Goal: Information Seeking & Learning: Check status

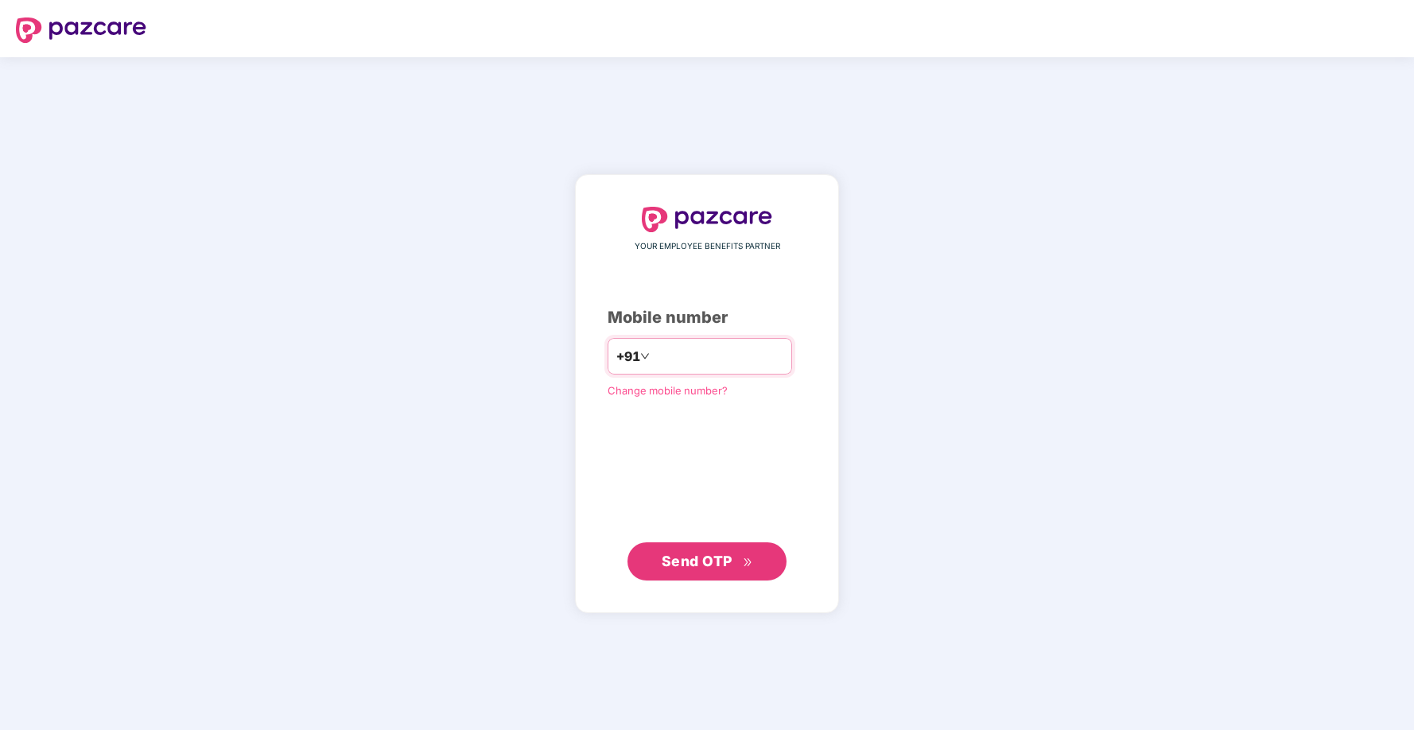
type input "**********"
click at [688, 557] on span "Send OTP" at bounding box center [697, 561] width 71 height 17
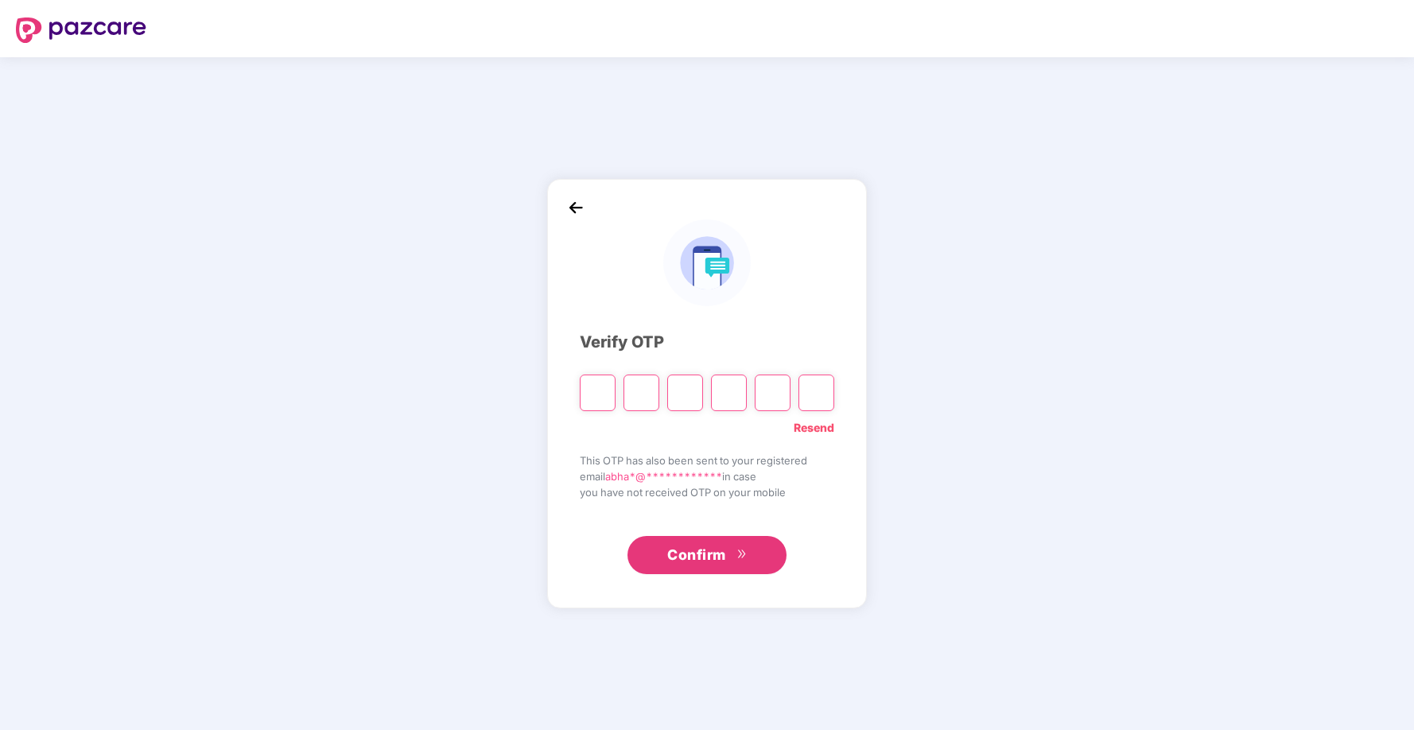
type input "*"
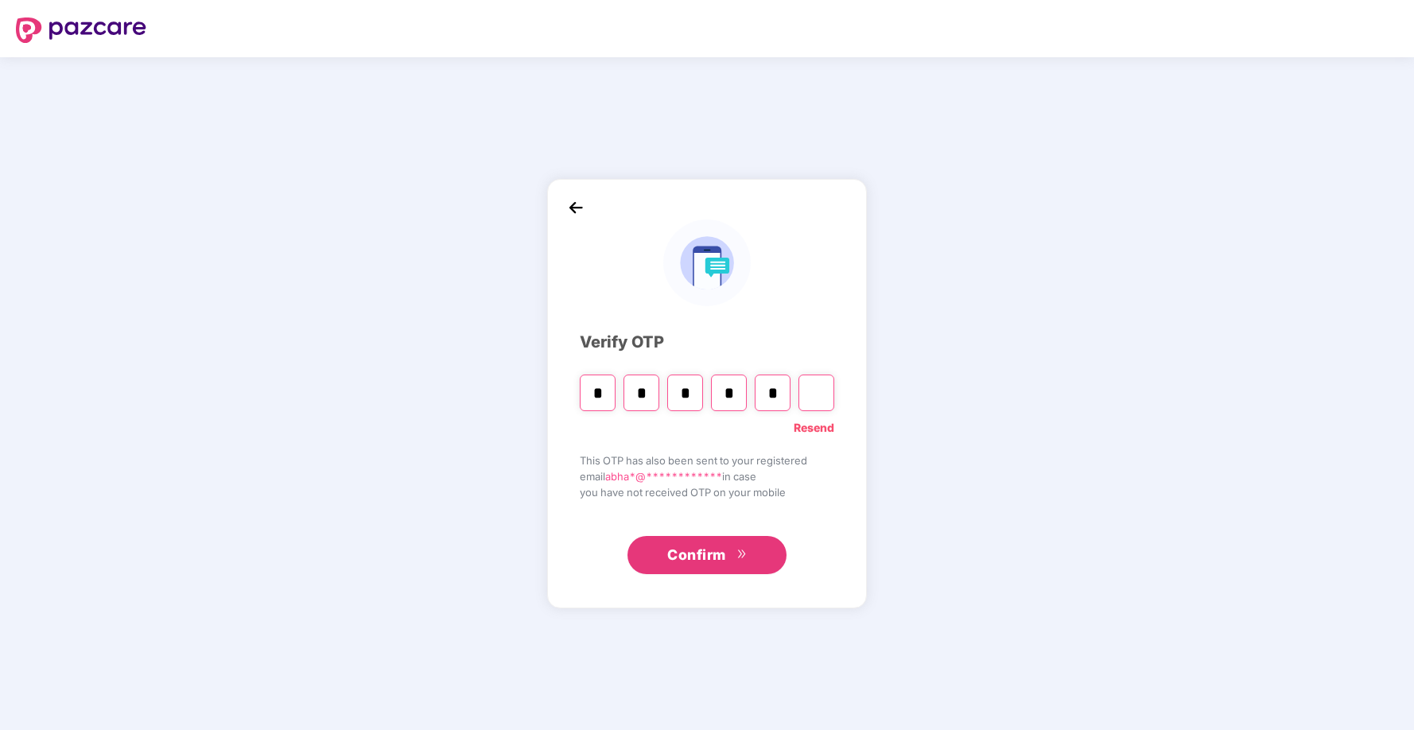
type input "*"
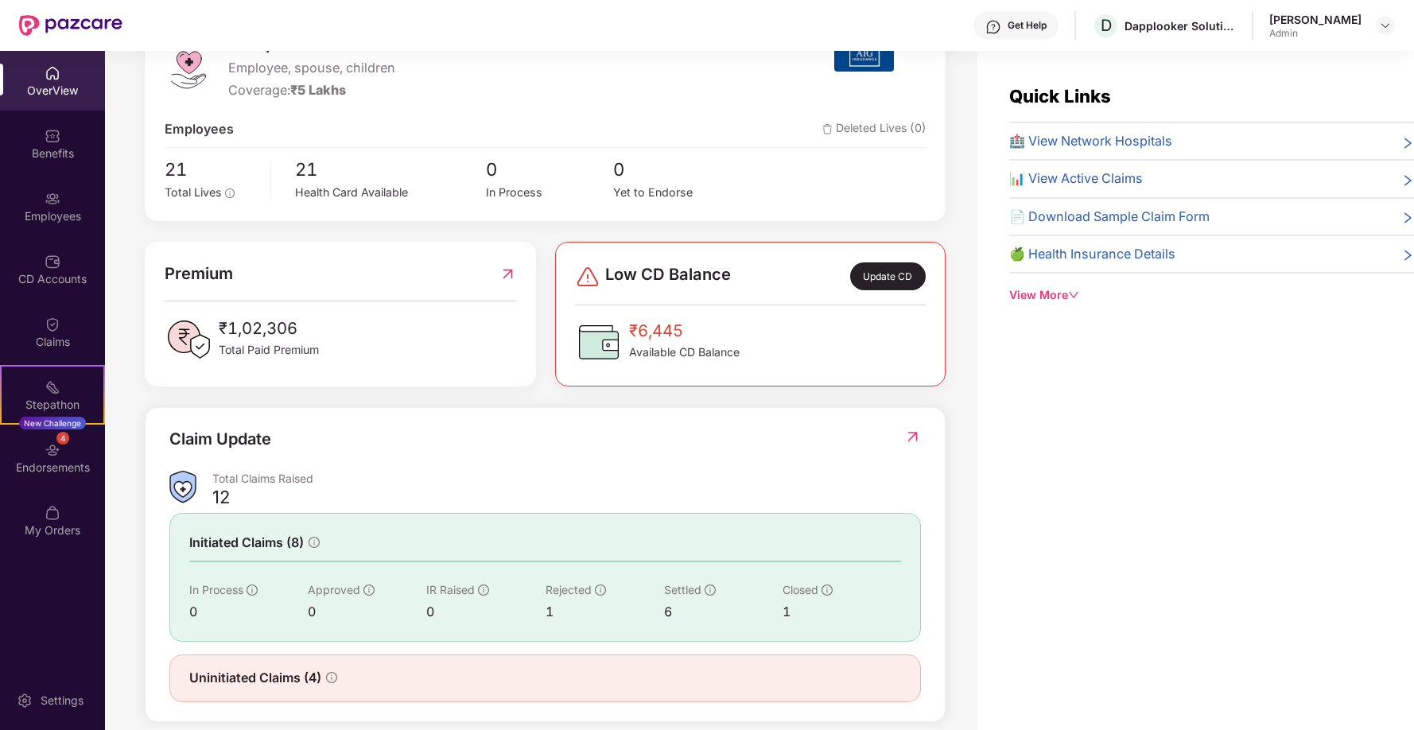
scroll to position [258, 0]
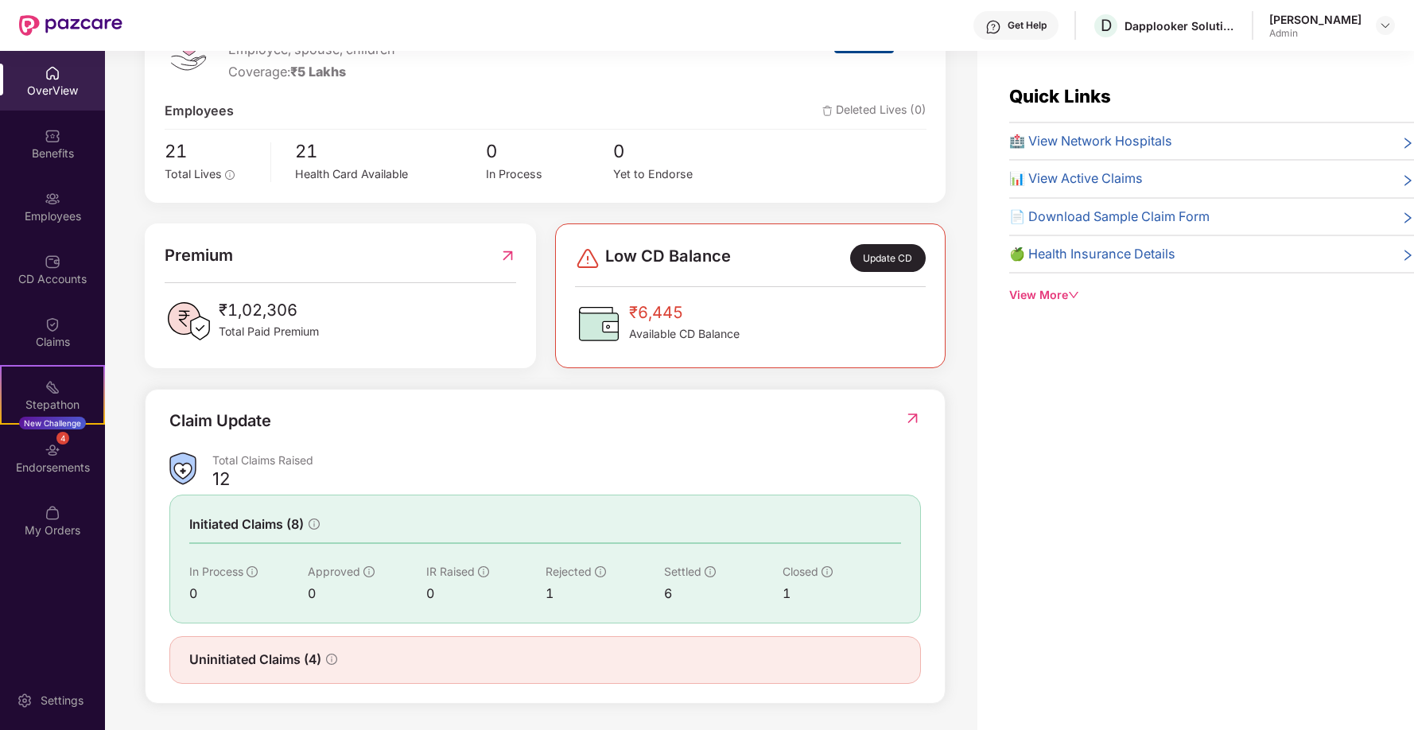
click at [425, 468] on div "Total Claims Raised" at bounding box center [566, 460] width 709 height 15
click at [290, 463] on div "Total Claims Raised" at bounding box center [566, 460] width 709 height 15
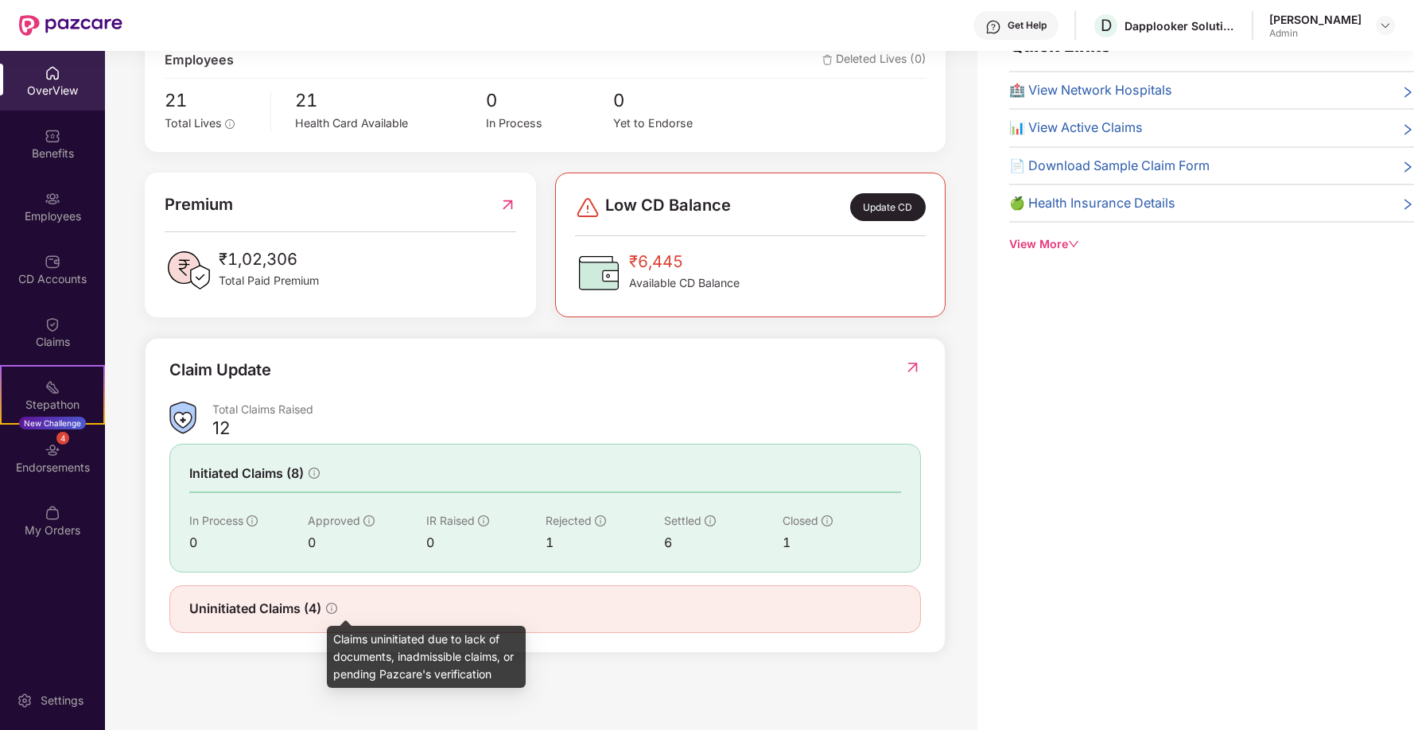
click at [334, 607] on icon "info-circle" at bounding box center [331, 608] width 11 height 11
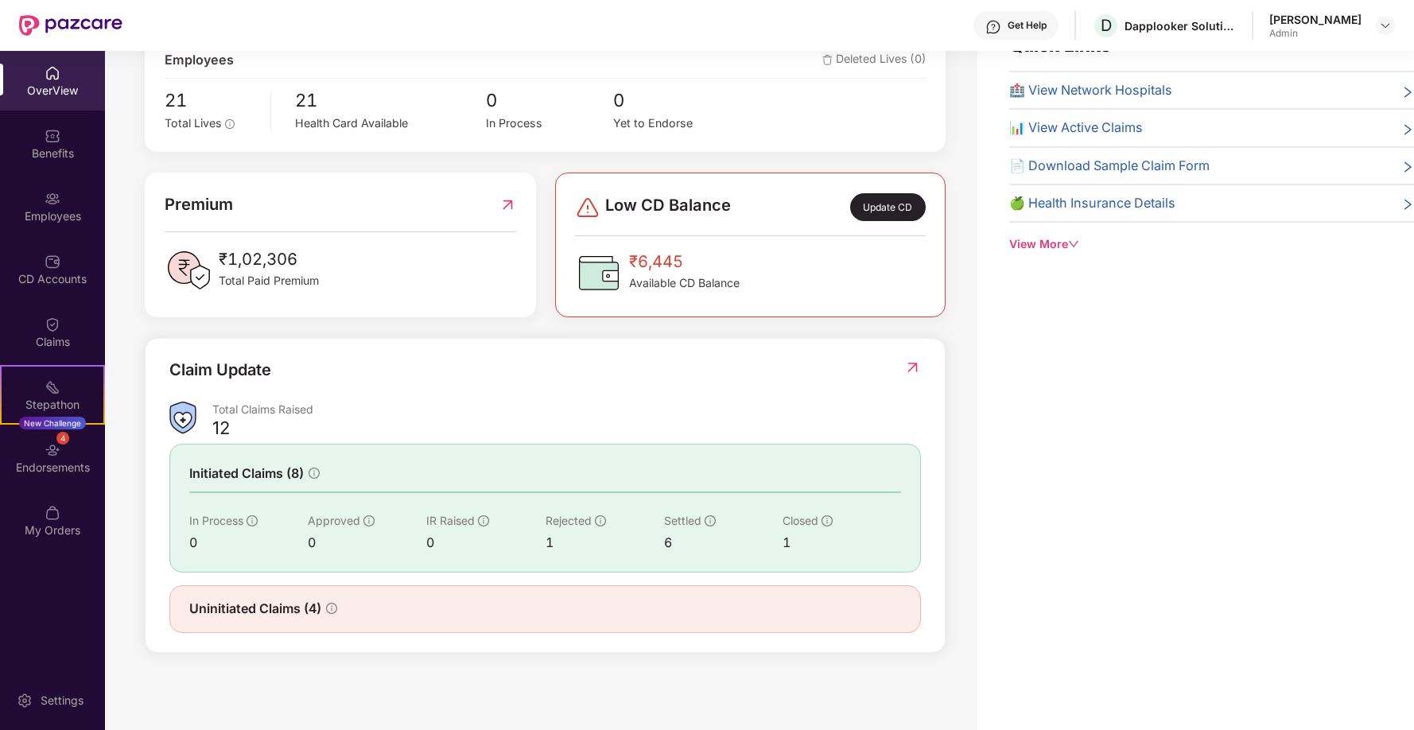
click at [288, 607] on span "Uninitiated Claims (4)" at bounding box center [255, 609] width 132 height 20
click at [907, 371] on img at bounding box center [912, 367] width 17 height 16
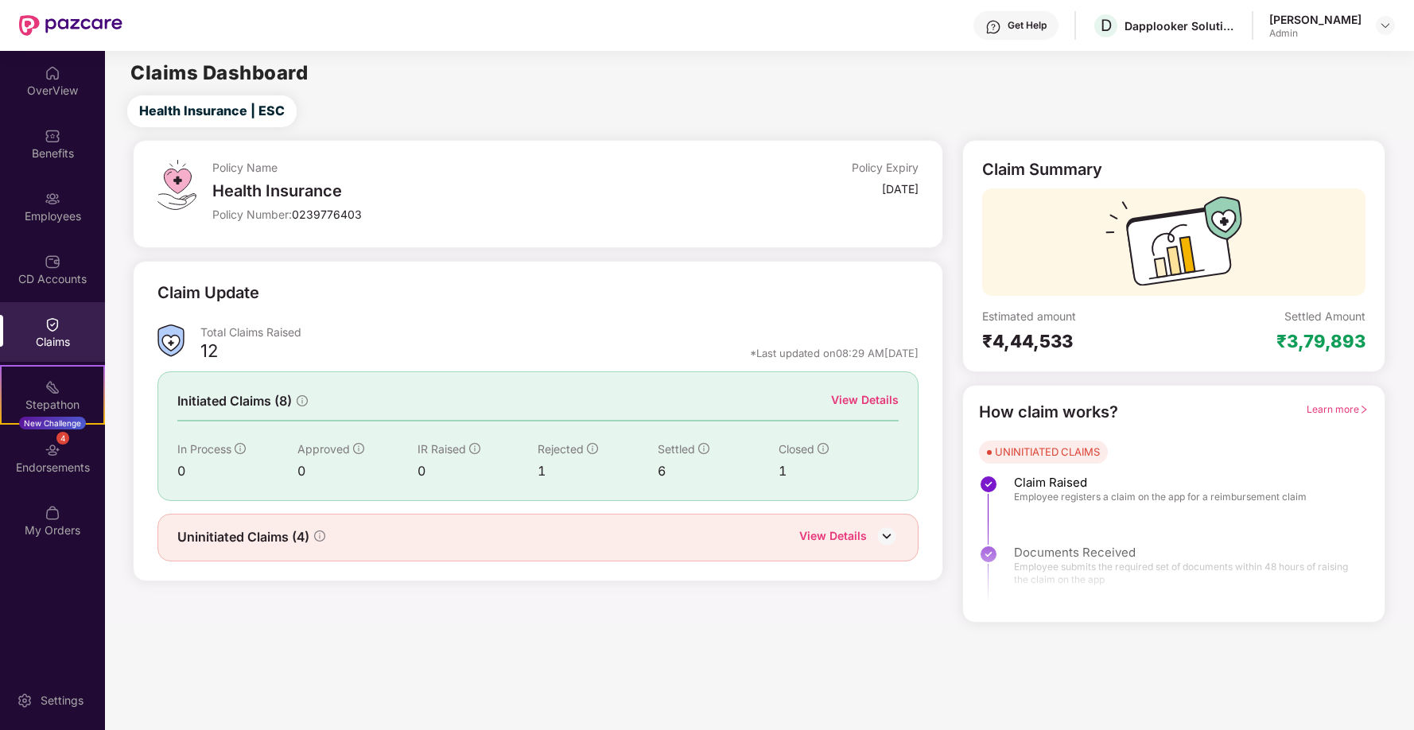
click at [874, 401] on div "View Details" at bounding box center [865, 399] width 68 height 17
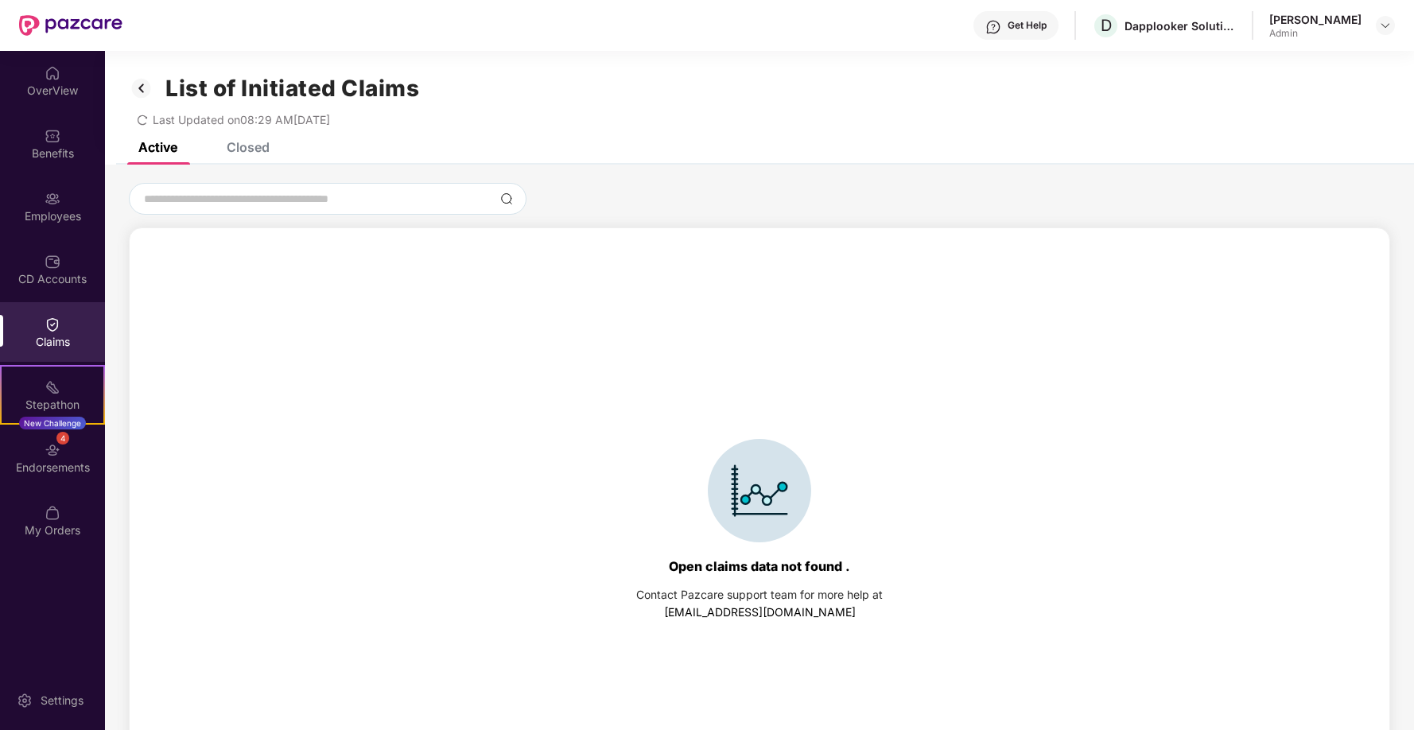
click at [245, 152] on div "Closed" at bounding box center [248, 147] width 43 height 16
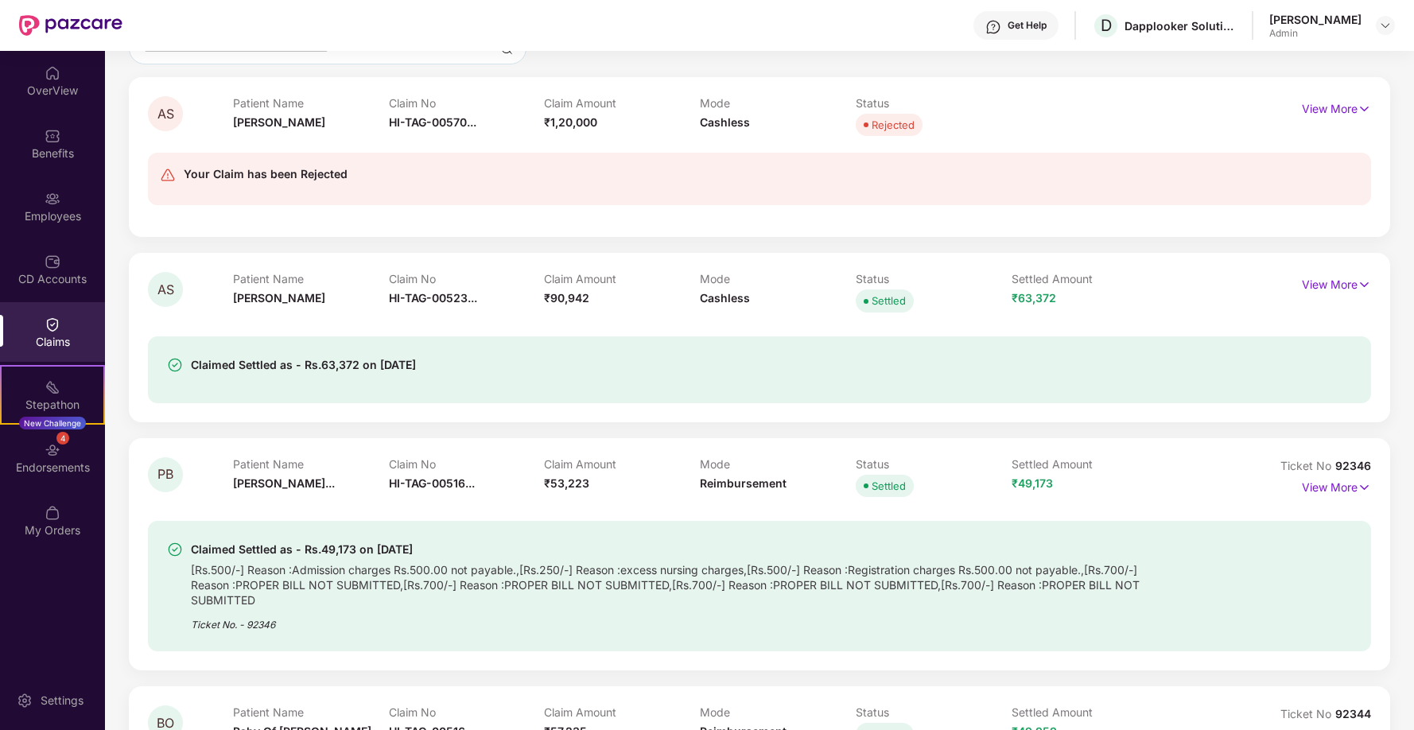
scroll to position [154, 0]
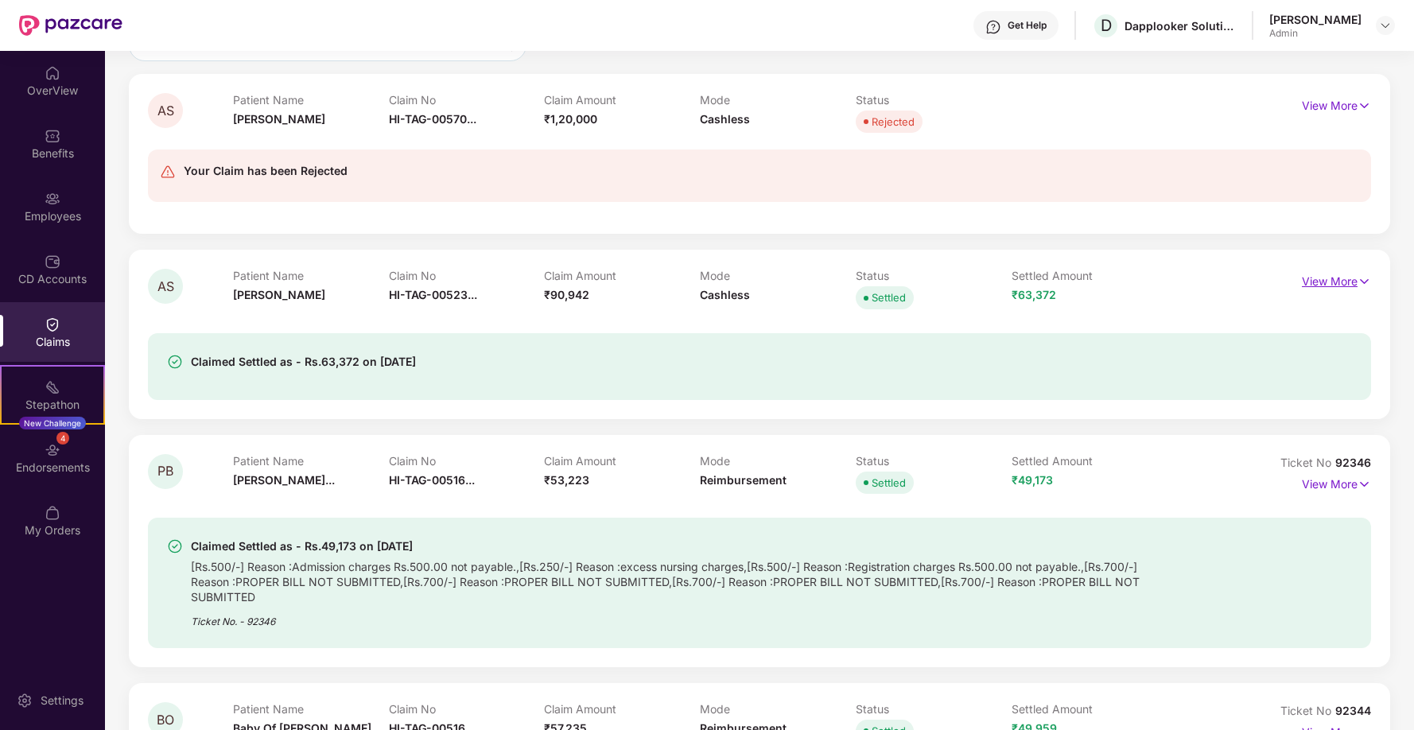
click at [1365, 282] on img at bounding box center [1365, 281] width 14 height 17
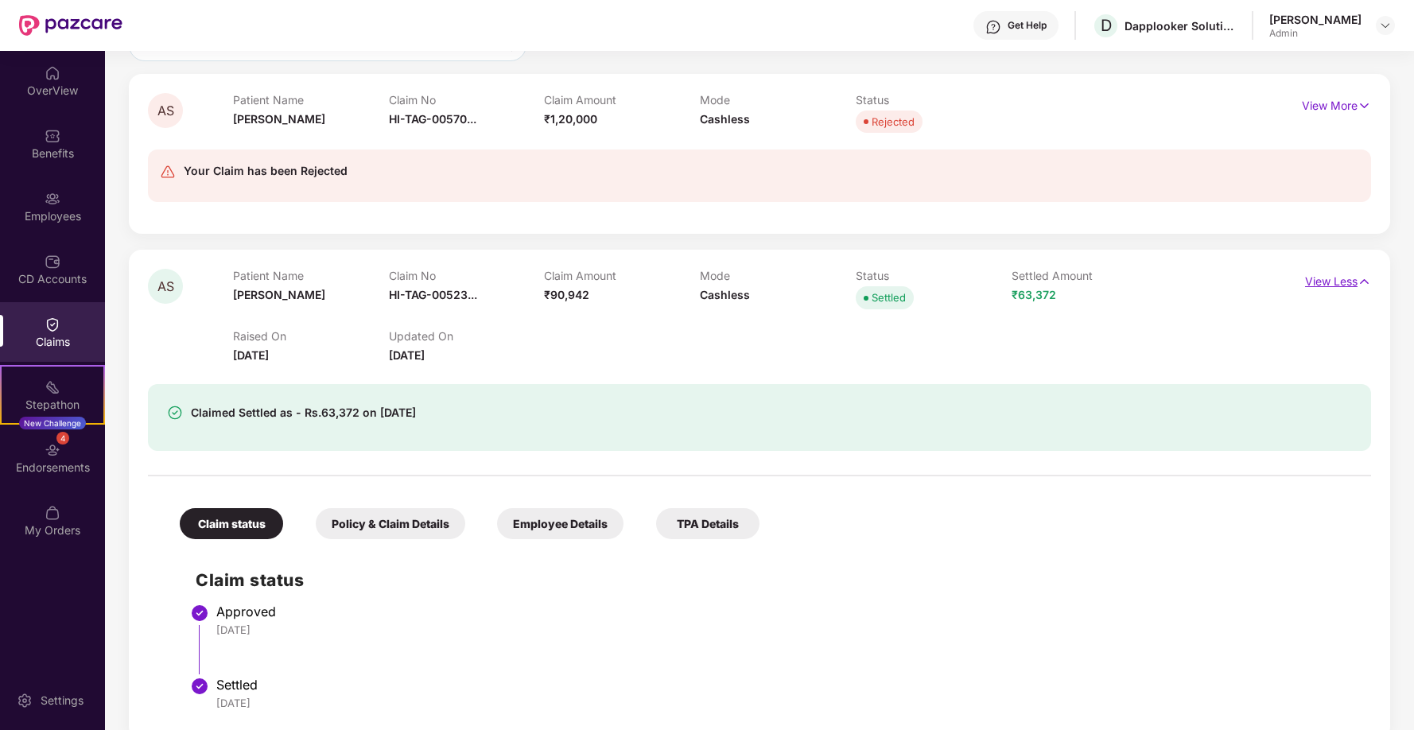
click at [1365, 282] on img at bounding box center [1365, 281] width 14 height 17
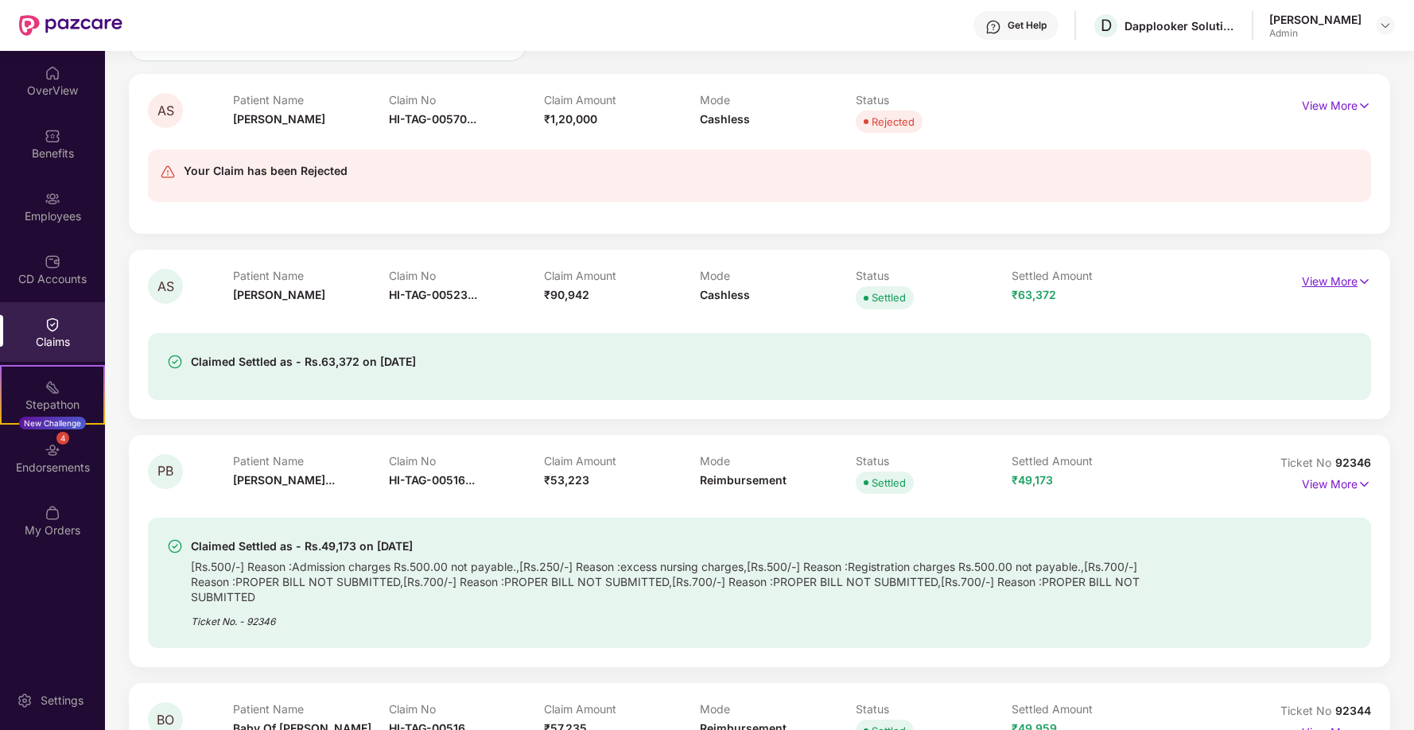
click at [1365, 282] on img at bounding box center [1365, 281] width 14 height 17
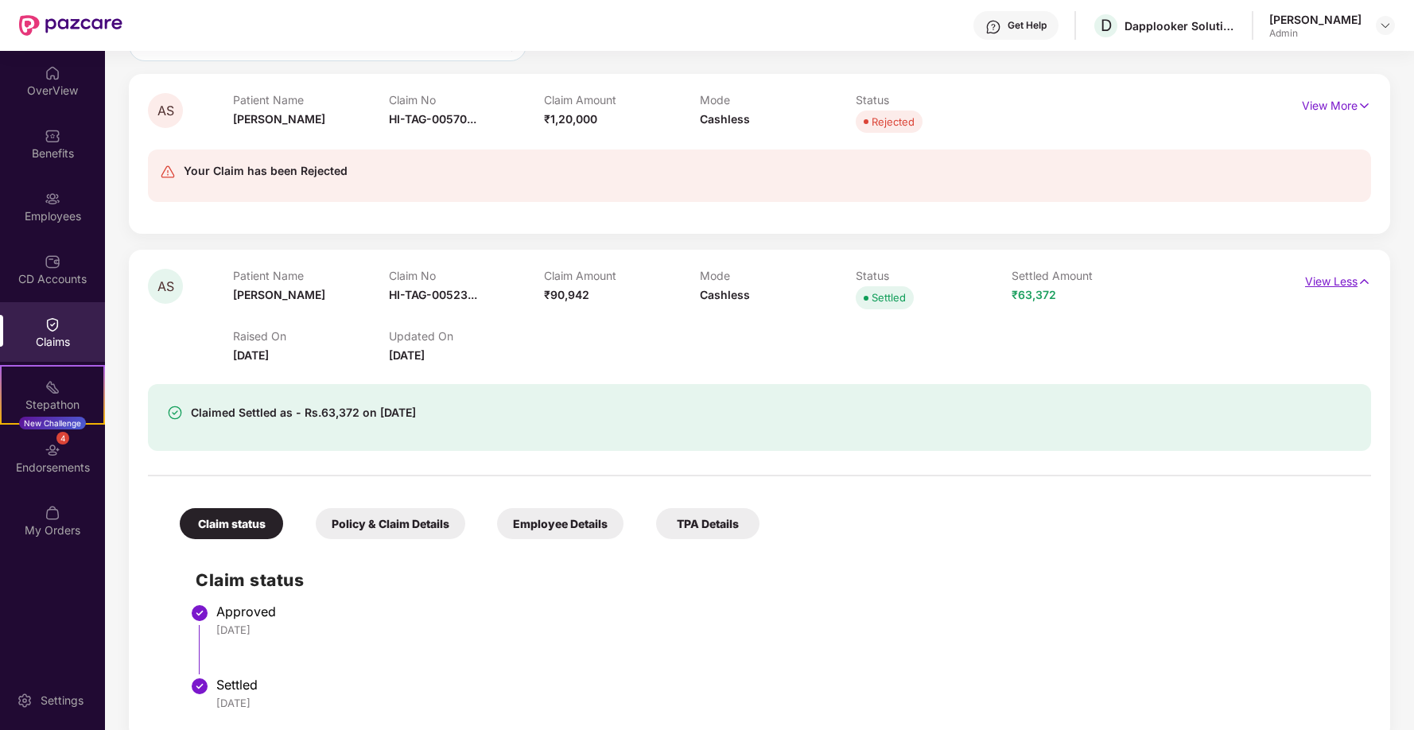
click at [1365, 282] on img at bounding box center [1365, 281] width 14 height 17
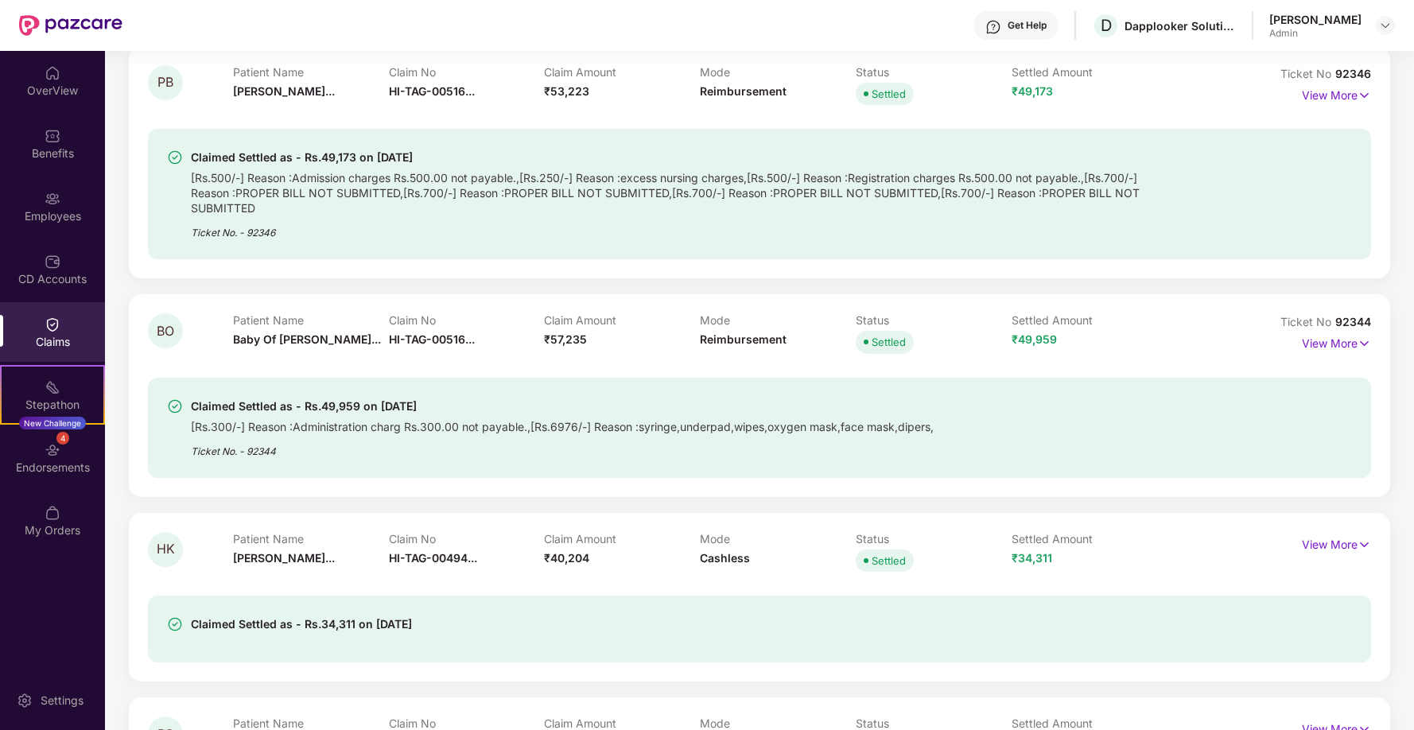
scroll to position [543, 0]
click at [590, 338] on div "Claim Amount ₹57,235" at bounding box center [622, 335] width 156 height 44
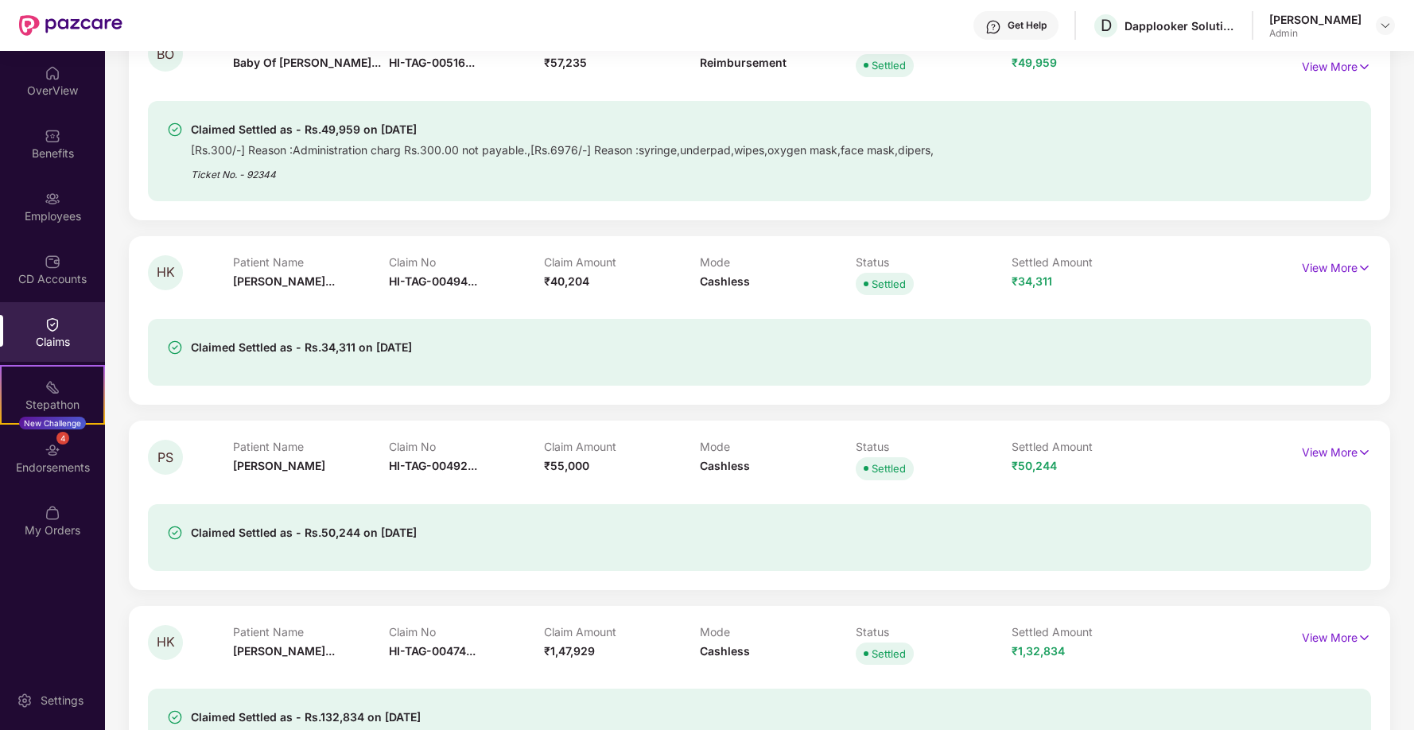
scroll to position [828, 0]
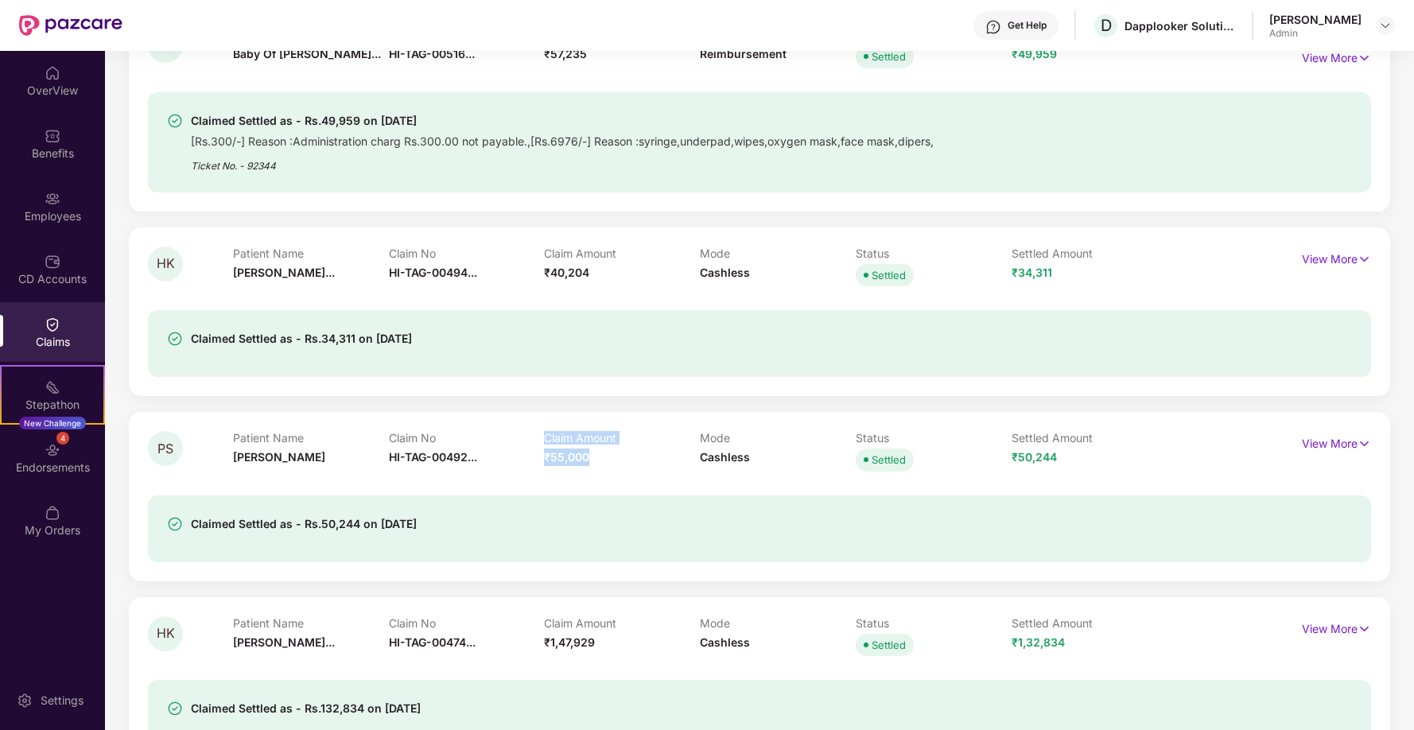
drag, startPoint x: 608, startPoint y: 460, endPoint x: 533, endPoint y: 461, distance: 75.6
click at [532, 461] on div "Patient Name [PERSON_NAME] Claim No HI-TAG-00492... Claim Amount ₹55,000 Mode C…" at bounding box center [700, 453] width 935 height 44
click at [577, 455] on span "₹55,000" at bounding box center [566, 457] width 45 height 14
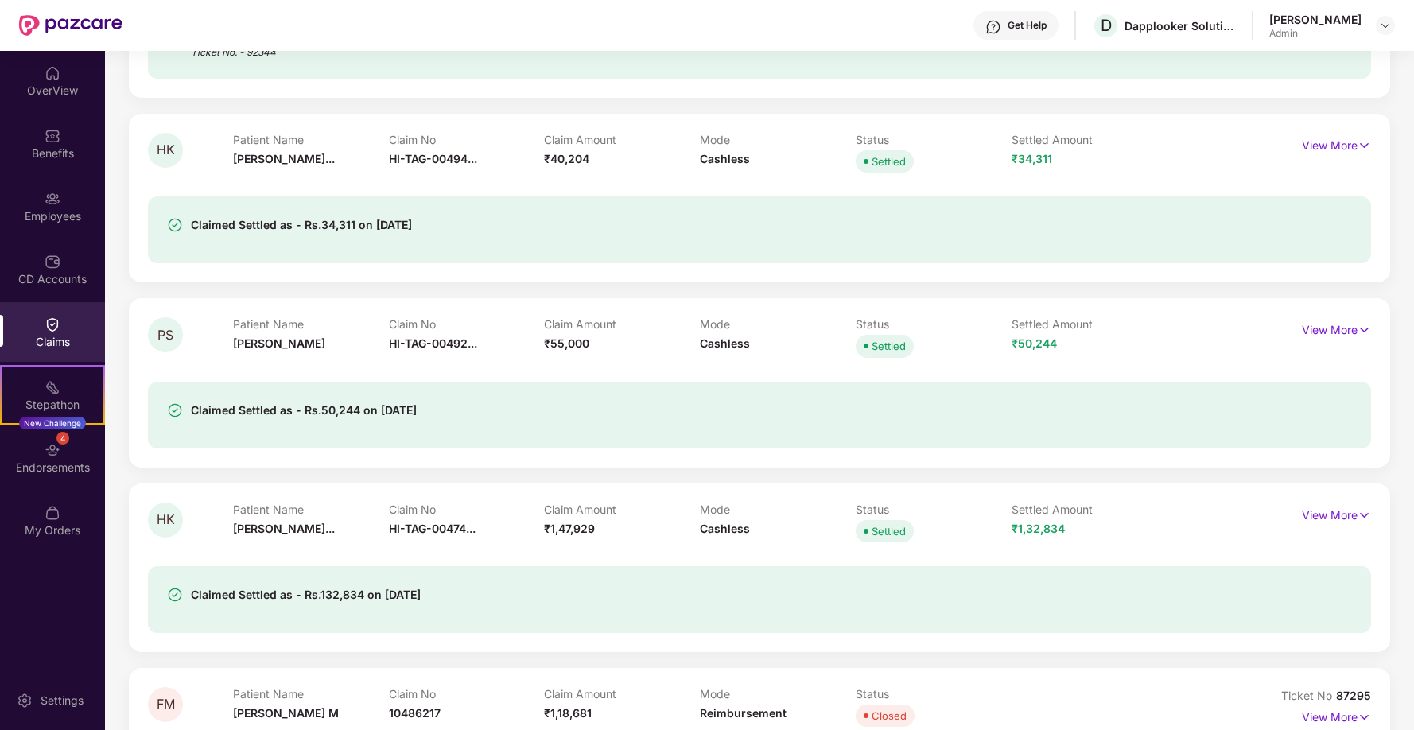
scroll to position [978, 0]
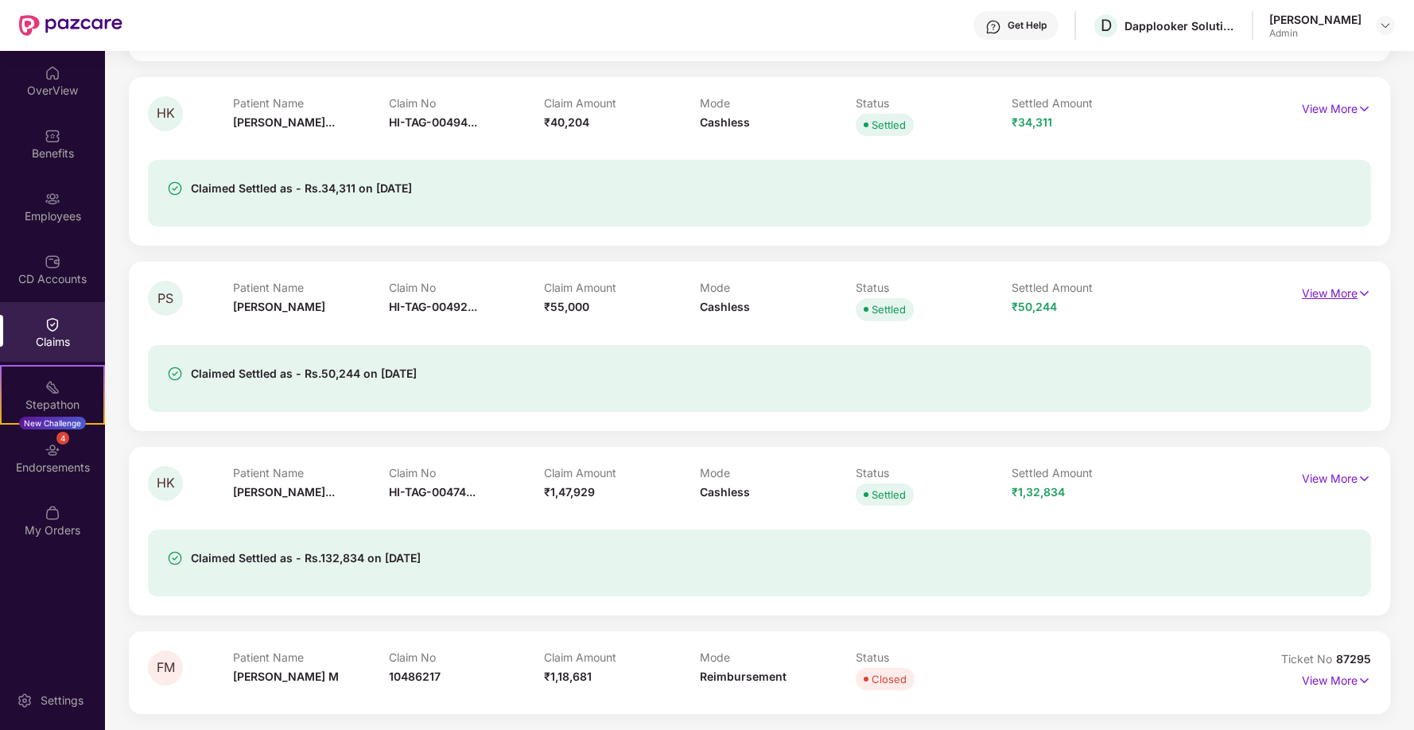
click at [1358, 292] on img at bounding box center [1365, 293] width 14 height 17
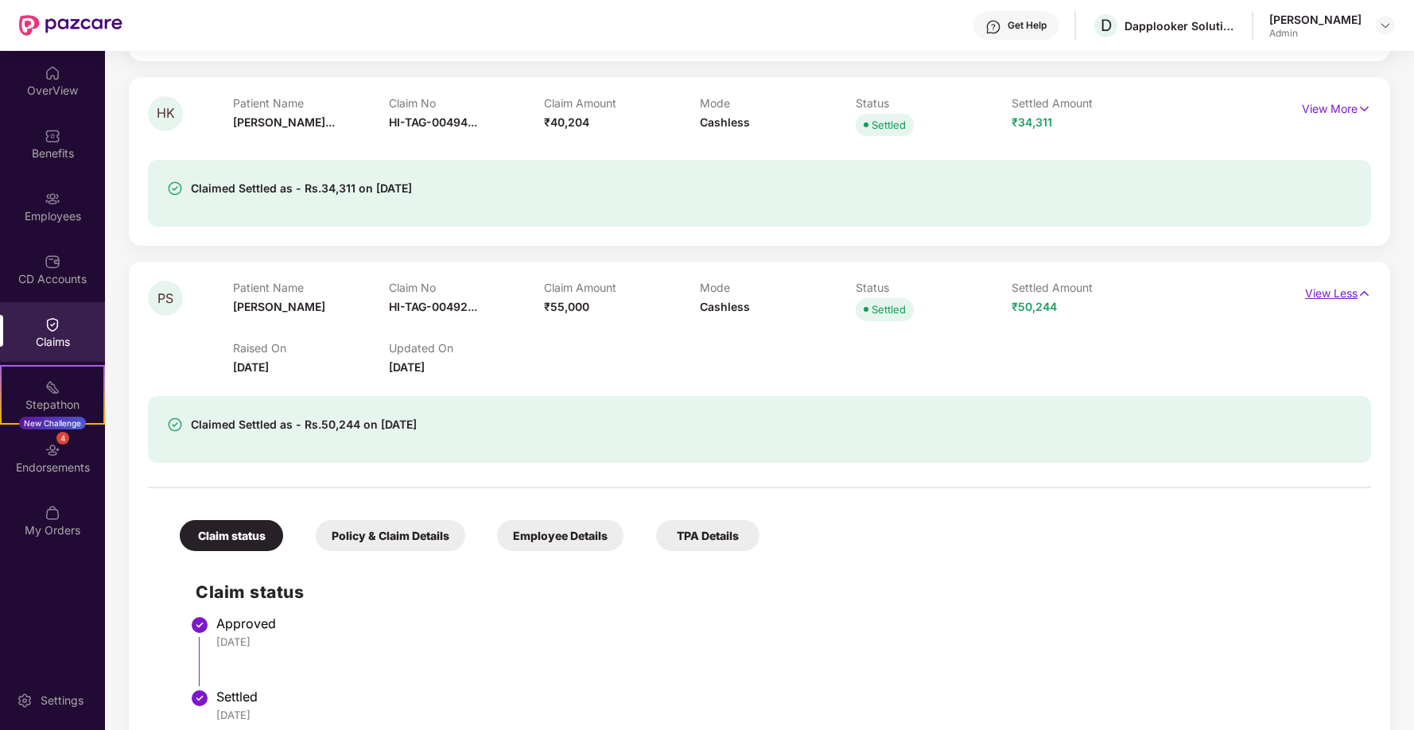
click at [1351, 292] on p "View Less" at bounding box center [1338, 291] width 66 height 21
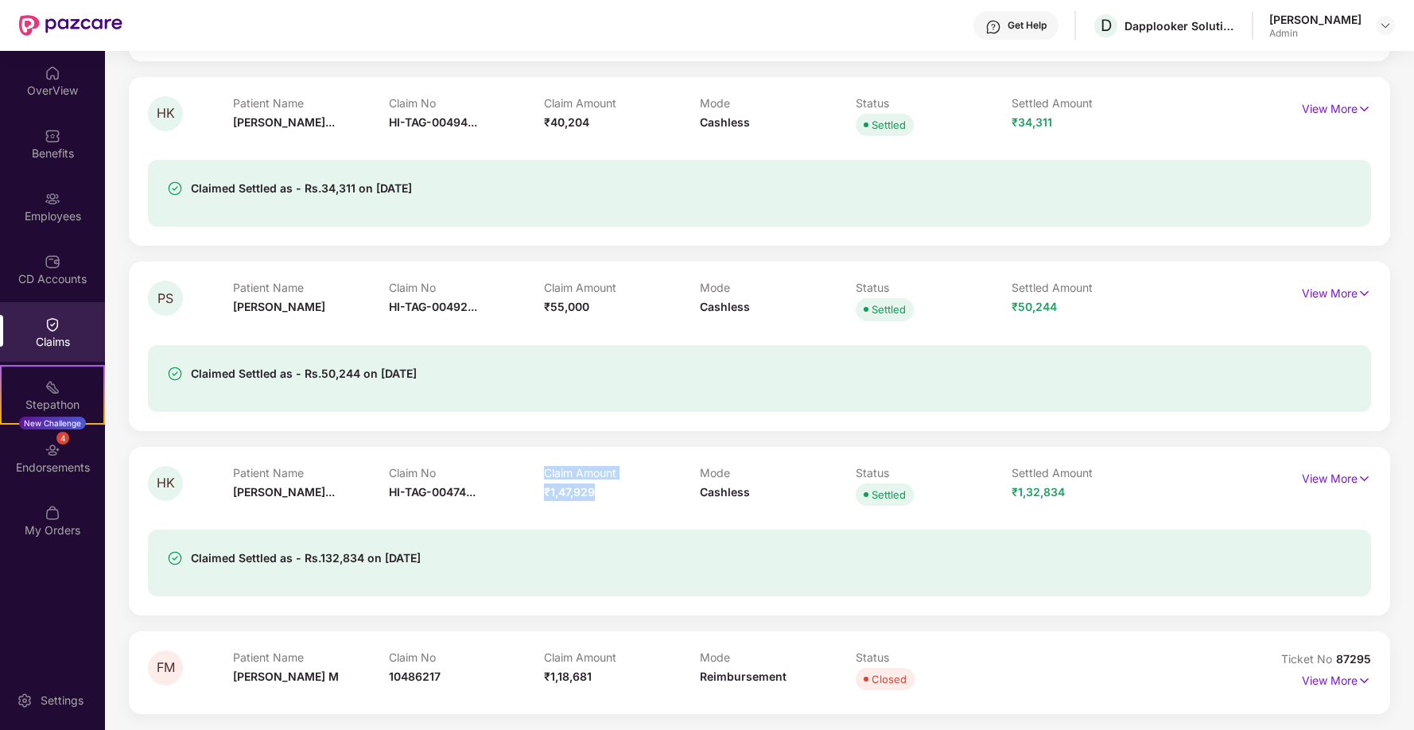
drag, startPoint x: 617, startPoint y: 488, endPoint x: 531, endPoint y: 488, distance: 86.7
click at [531, 488] on div "Patient Name [PERSON_NAME]... Claim No HI-TAG-00474... Claim Amount ₹1,47,929 M…" at bounding box center [700, 488] width 935 height 44
click at [537, 429] on div "PS Patient Name [PERSON_NAME] Claim No HI-TAG-00492... Claim Amount ₹55,000 Mod…" at bounding box center [759, 346] width 1261 height 169
click at [1329, 481] on p "View More" at bounding box center [1336, 476] width 69 height 21
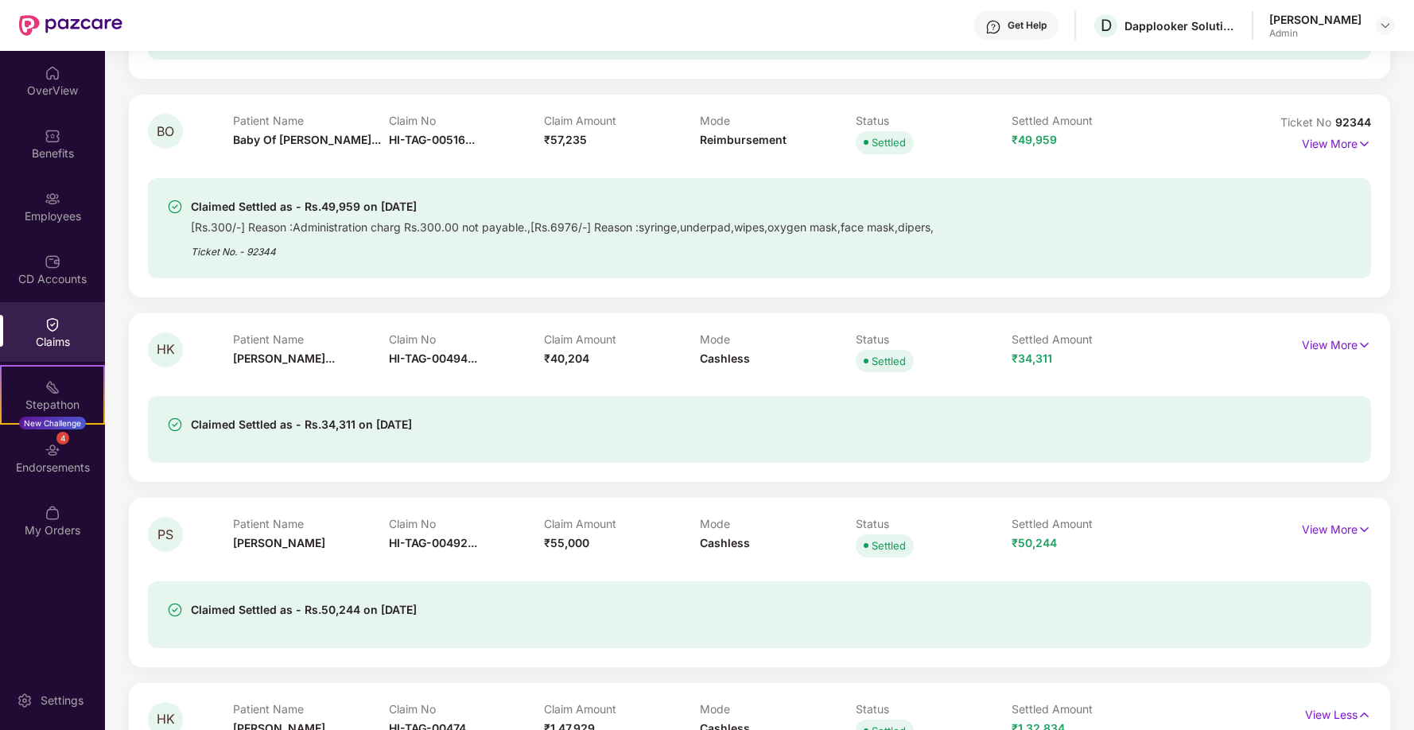
scroll to position [740, 0]
click at [1316, 344] on p "View More" at bounding box center [1336, 345] width 69 height 21
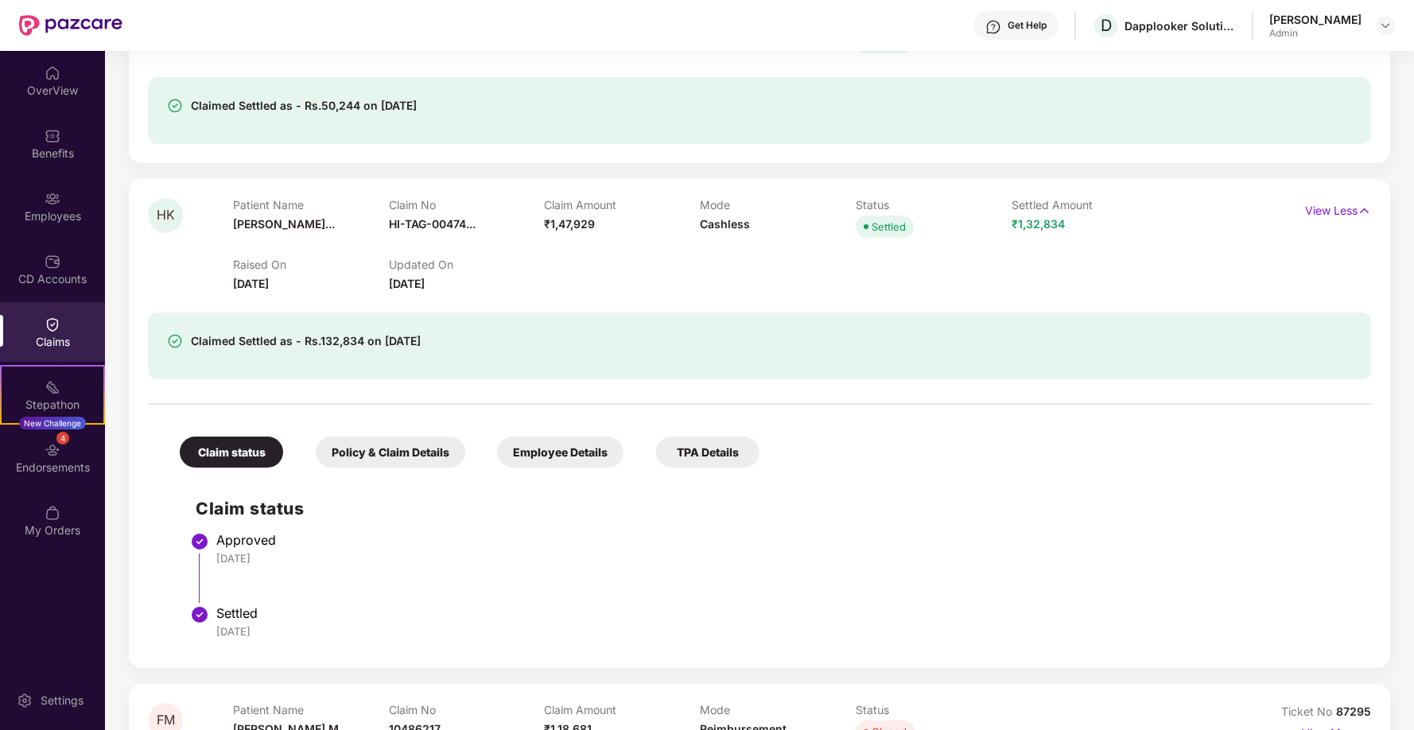
scroll to position [1619, 0]
